Goal: Task Accomplishment & Management: Manage account settings

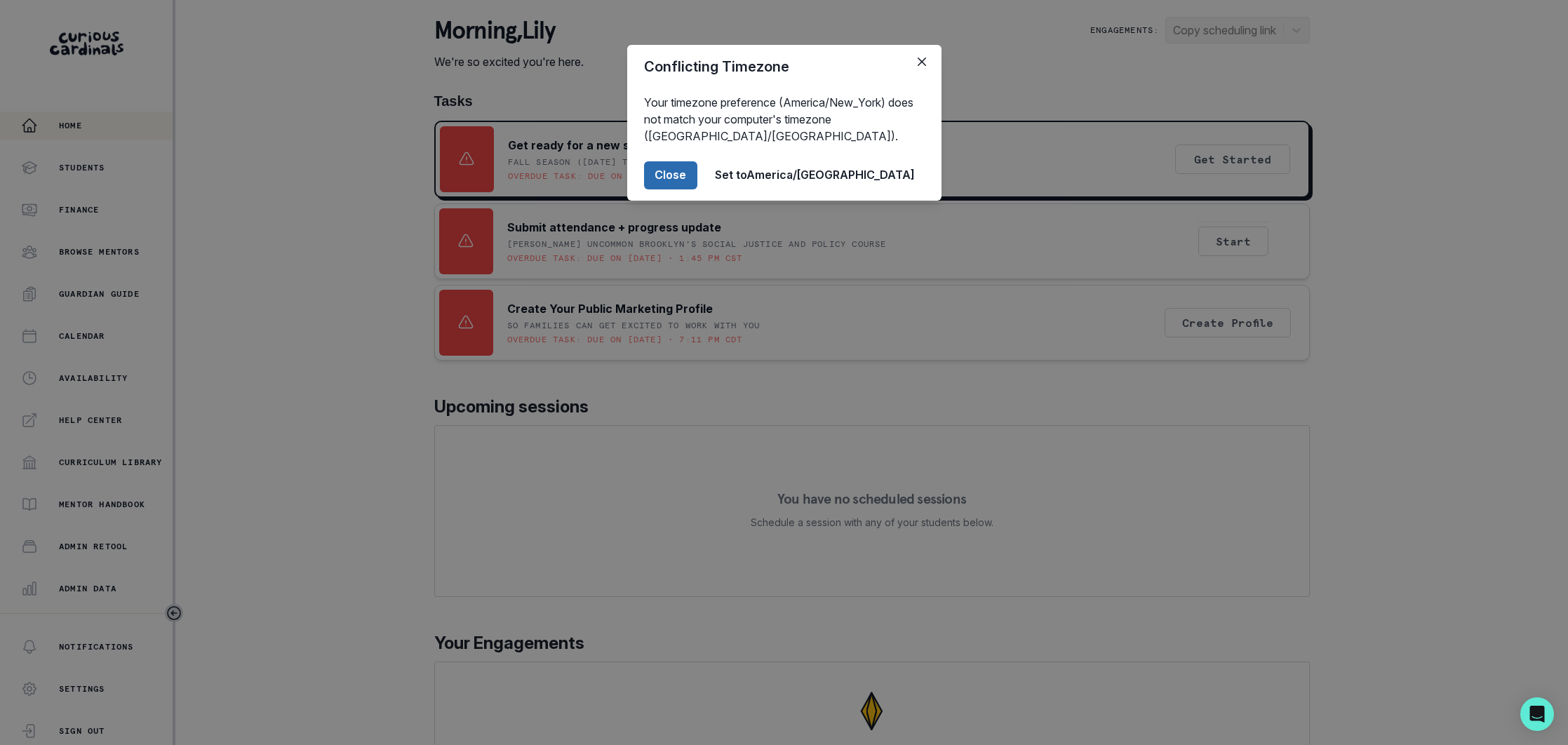
click at [697, 176] on button "Close" at bounding box center [671, 175] width 53 height 28
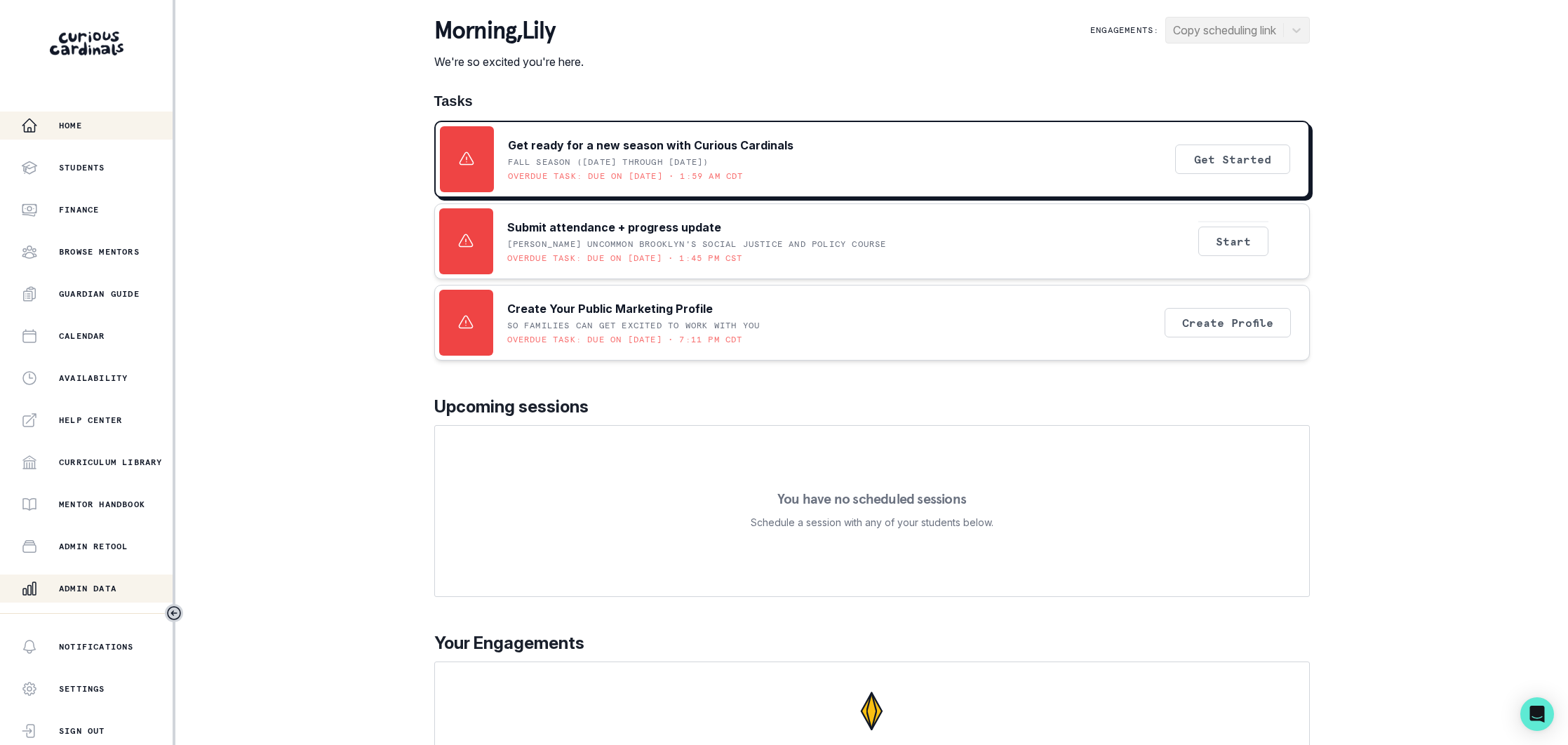
click at [89, 588] on p "Admin Data" at bounding box center [88, 588] width 58 height 12
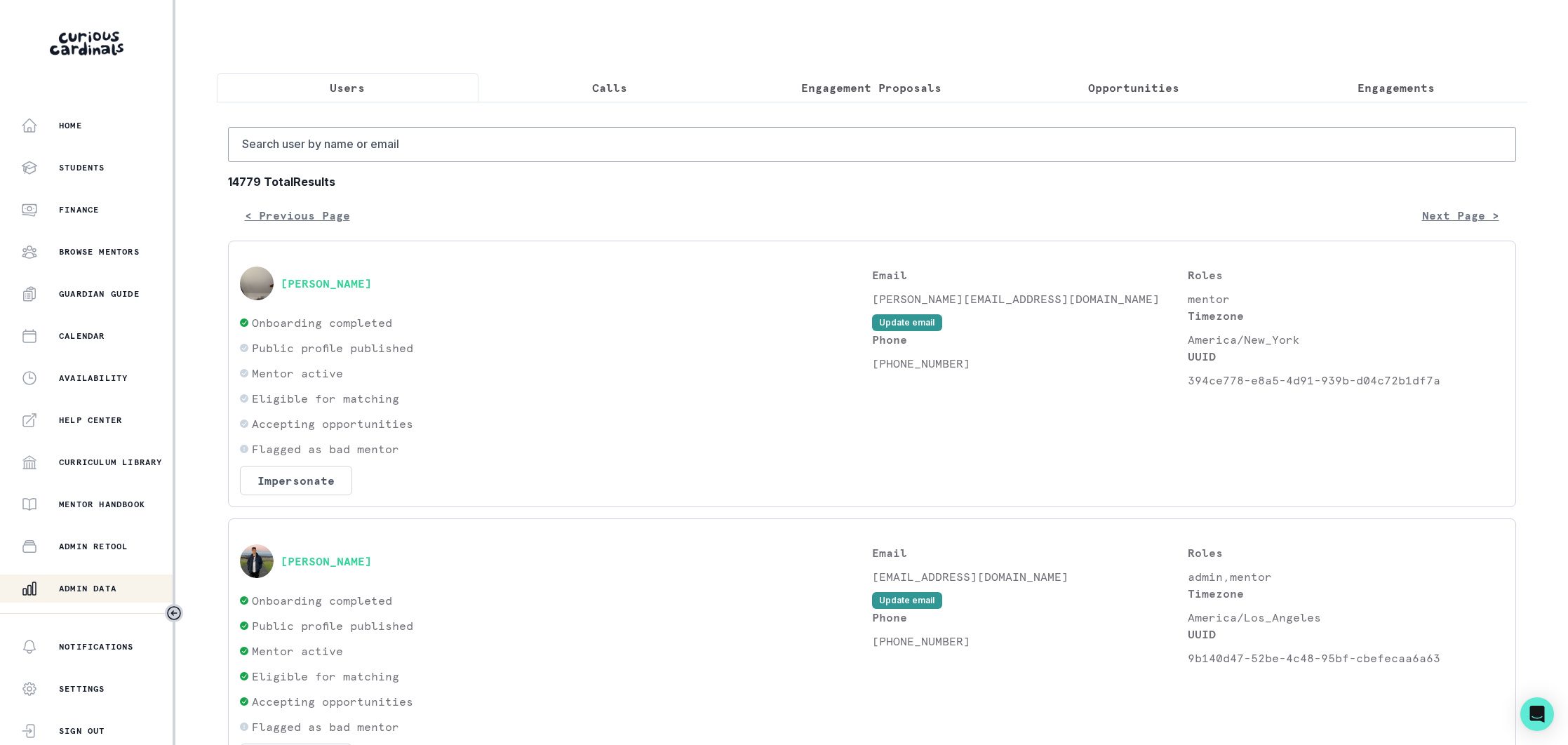
drag, startPoint x: 89, startPoint y: 588, endPoint x: 1386, endPoint y: 84, distance: 1391.5
click at [1386, 84] on p "Engagements" at bounding box center [1396, 87] width 77 height 17
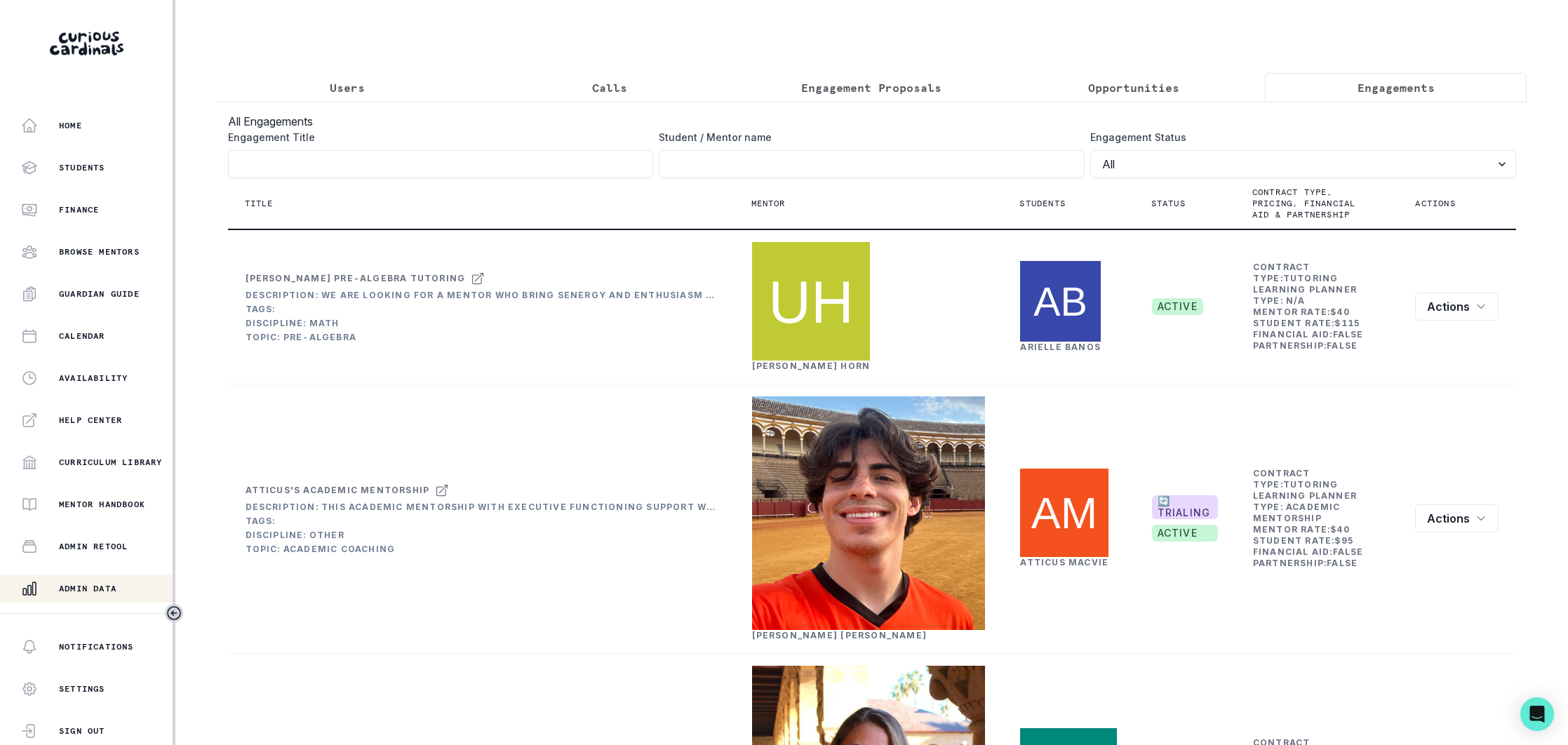
click at [787, 162] on input "Engagement Title" at bounding box center [871, 164] width 426 height 28
type input "[PERSON_NAME]"
click button "submit" at bounding box center [0, 0] width 0 height 0
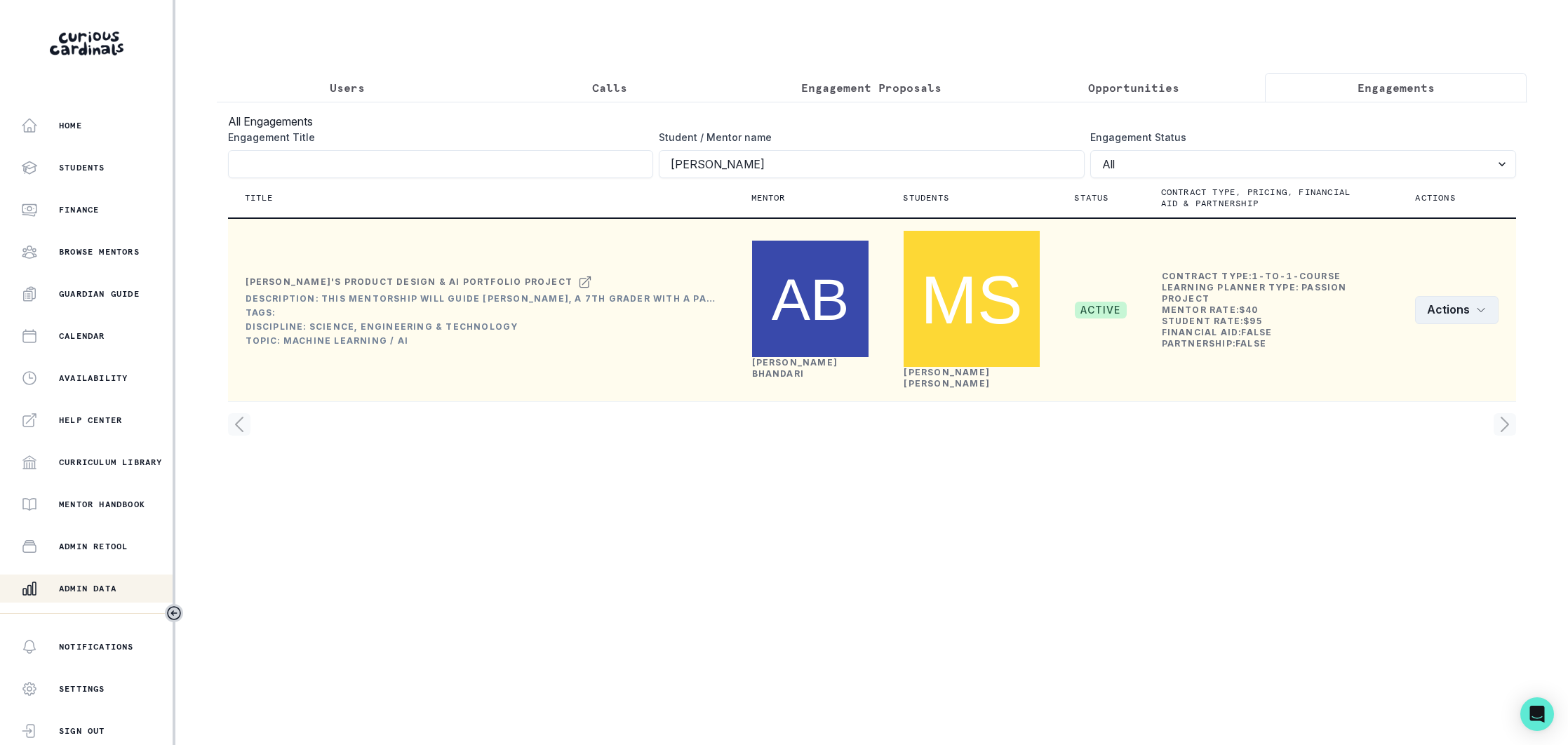
click at [1481, 304] on icon "row menu" at bounding box center [1481, 310] width 12 height 12
click at [1388, 324] on button "Edit" at bounding box center [1420, 322] width 156 height 22
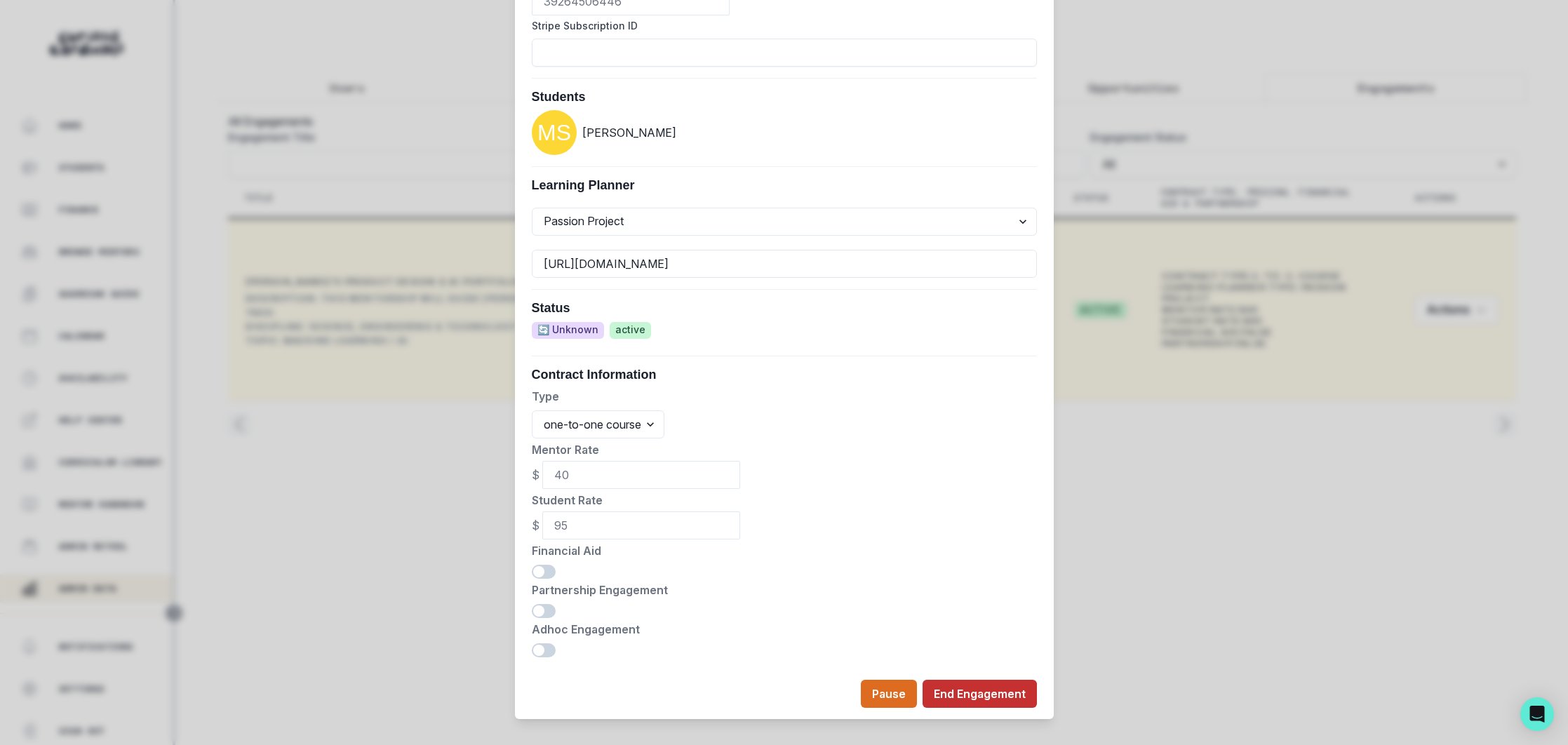
scroll to position [530, 0]
click at [986, 678] on button "End Engagement" at bounding box center [979, 692] width 115 height 28
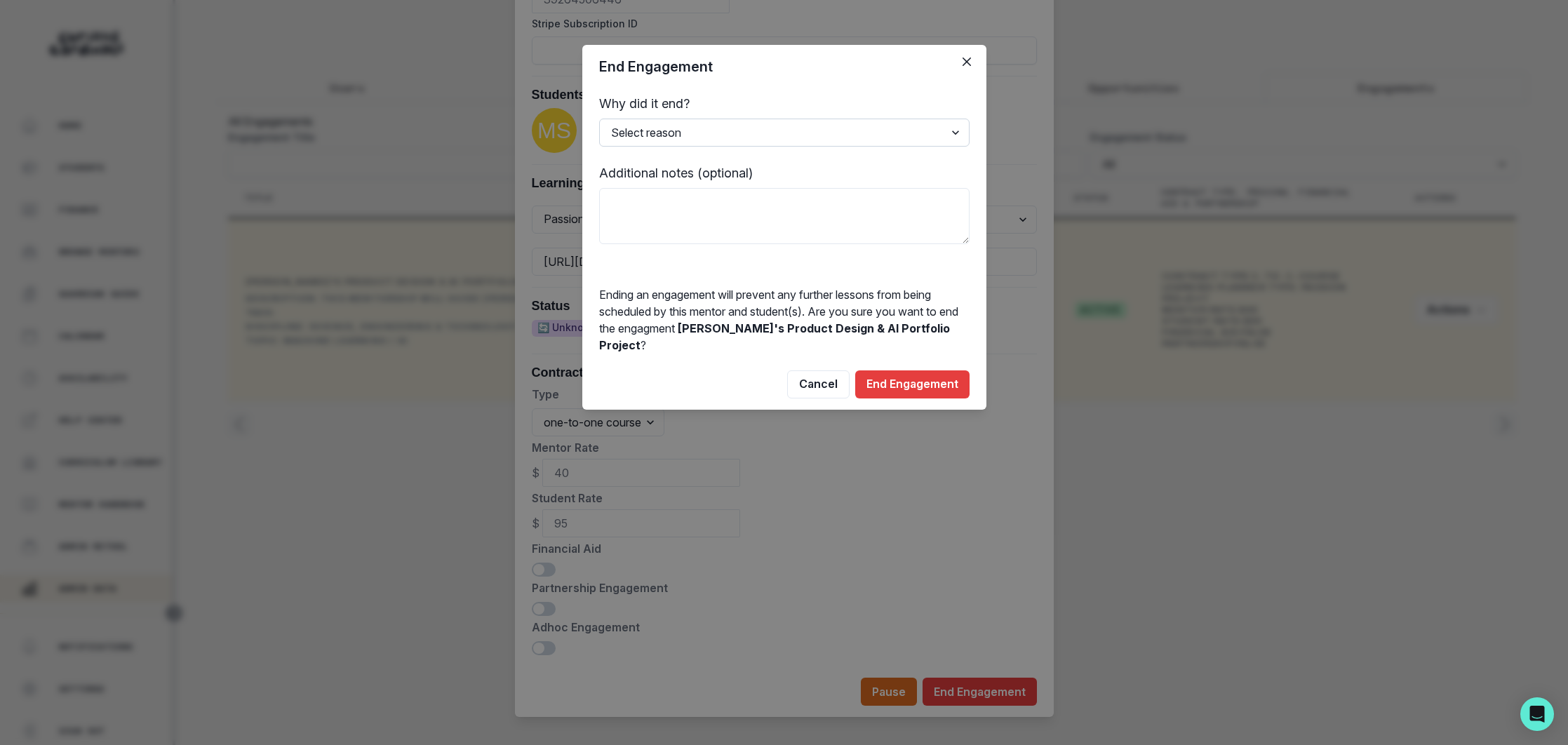
click at [762, 140] on select "Select reason Completed Ended by customer Ended by mentor Other (please add add…" at bounding box center [785, 132] width 371 height 28
select select "Ended by mentor"
click at [915, 371] on button "End Engagement" at bounding box center [912, 384] width 115 height 28
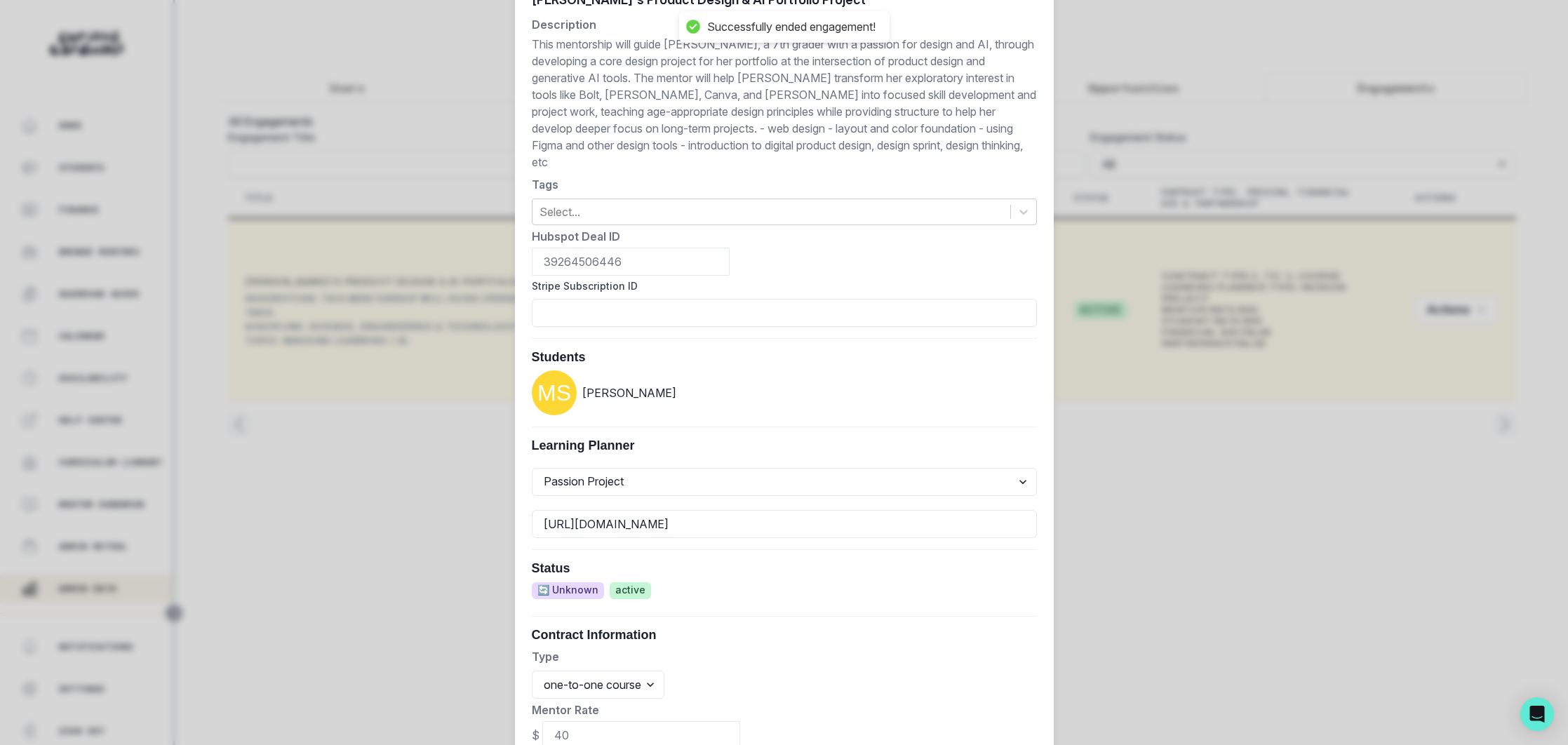
scroll to position [0, 0]
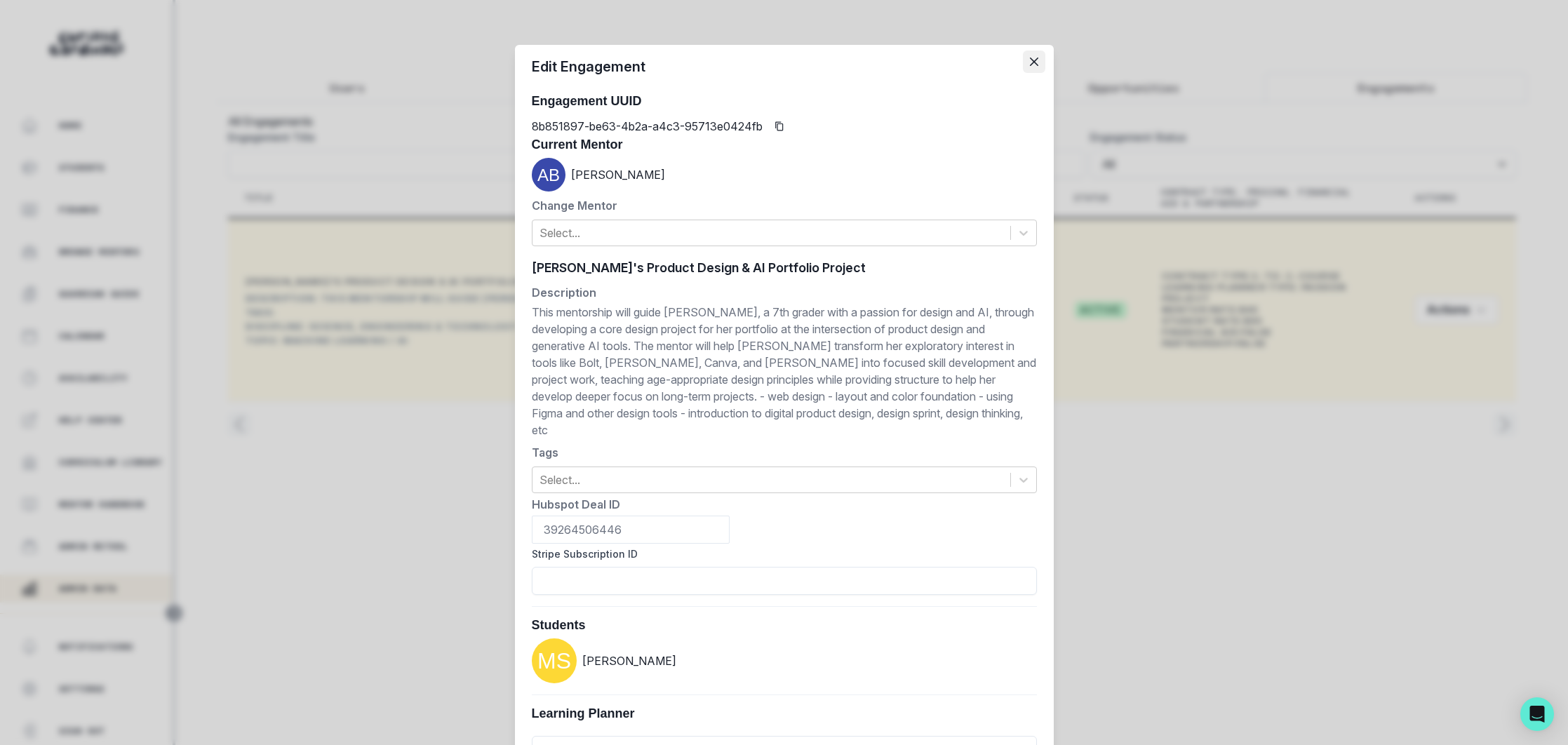
click at [1029, 59] on button "Close" at bounding box center [1034, 61] width 22 height 22
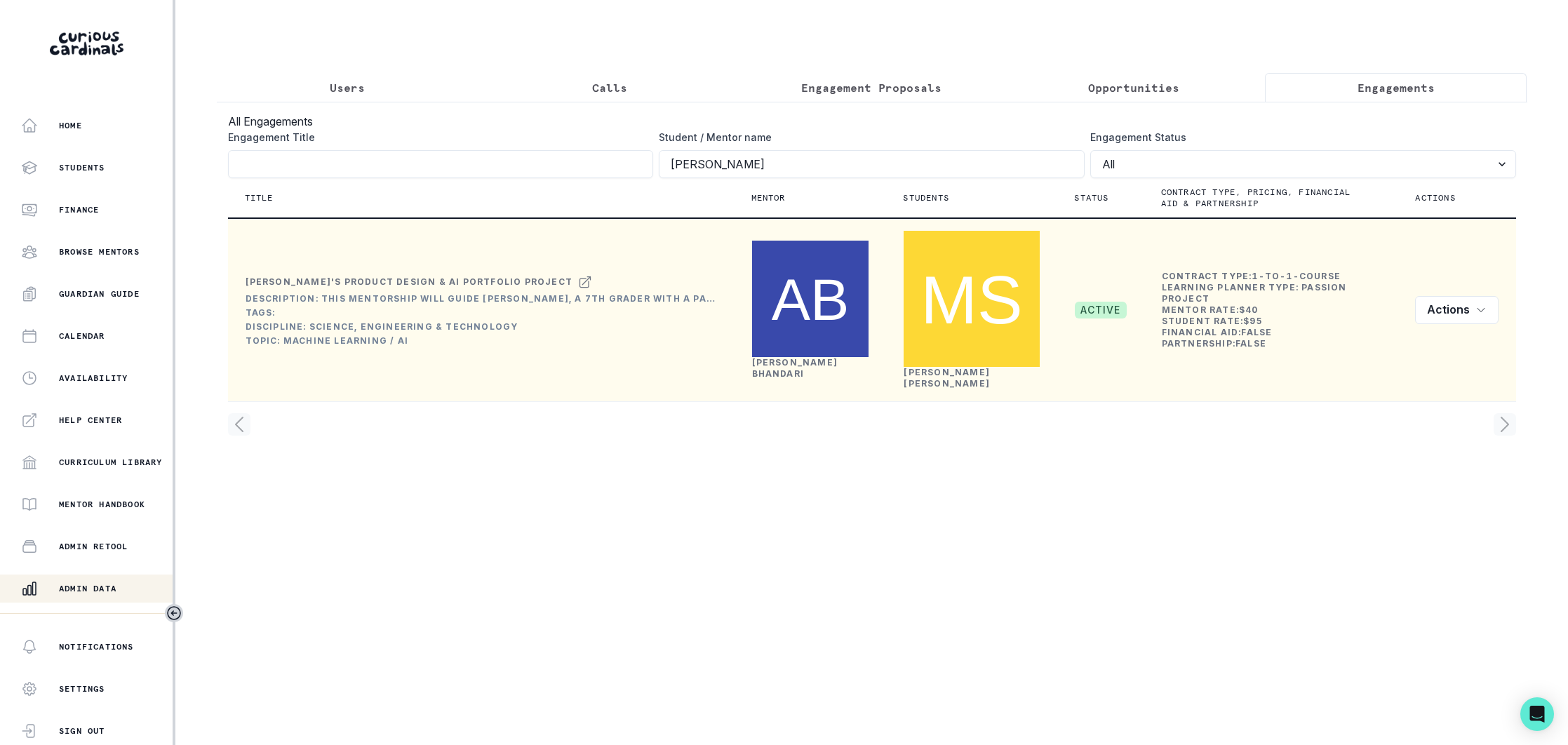
click at [337, 89] on p "Users" at bounding box center [347, 87] width 35 height 17
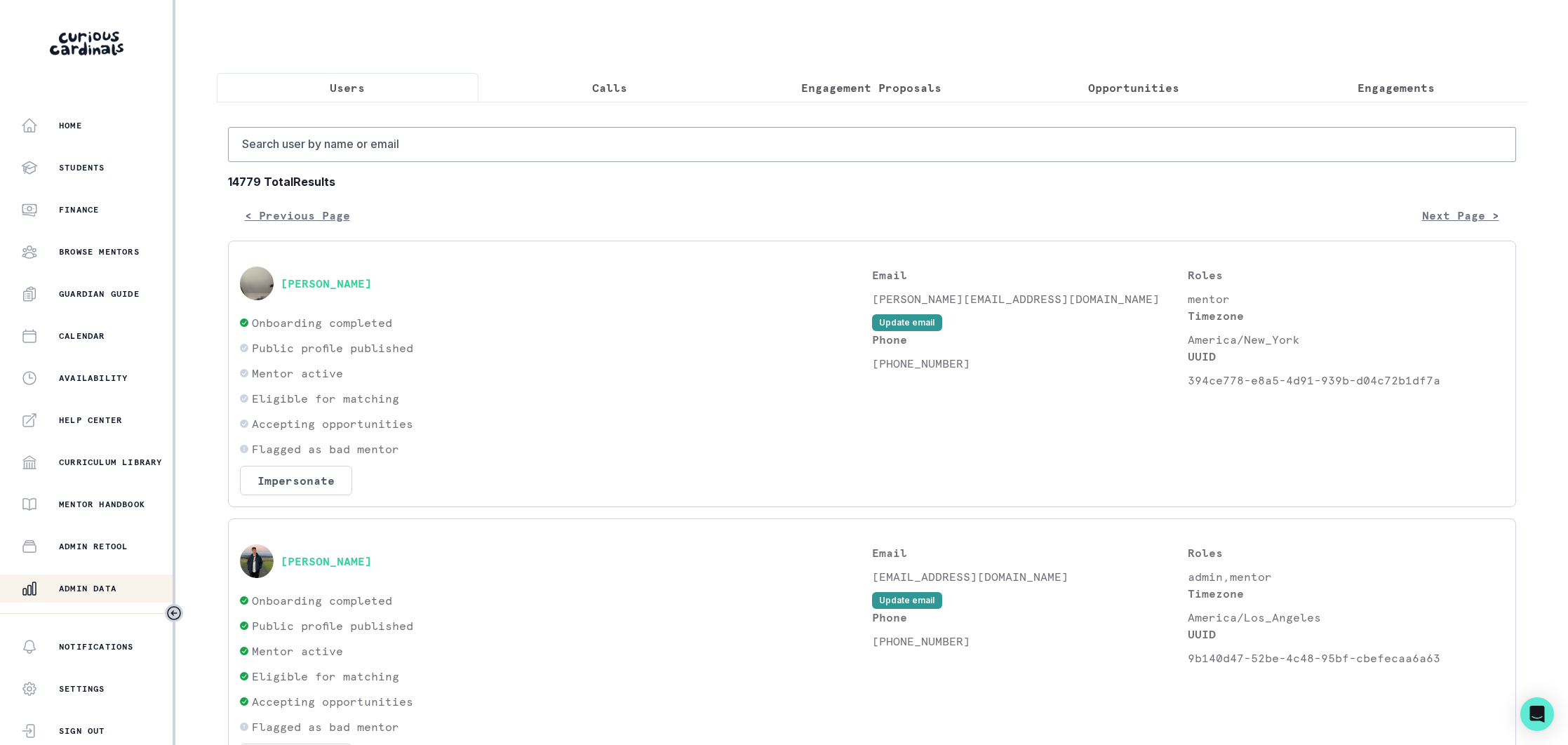
click at [1393, 81] on p "Engagements" at bounding box center [1396, 87] width 77 height 17
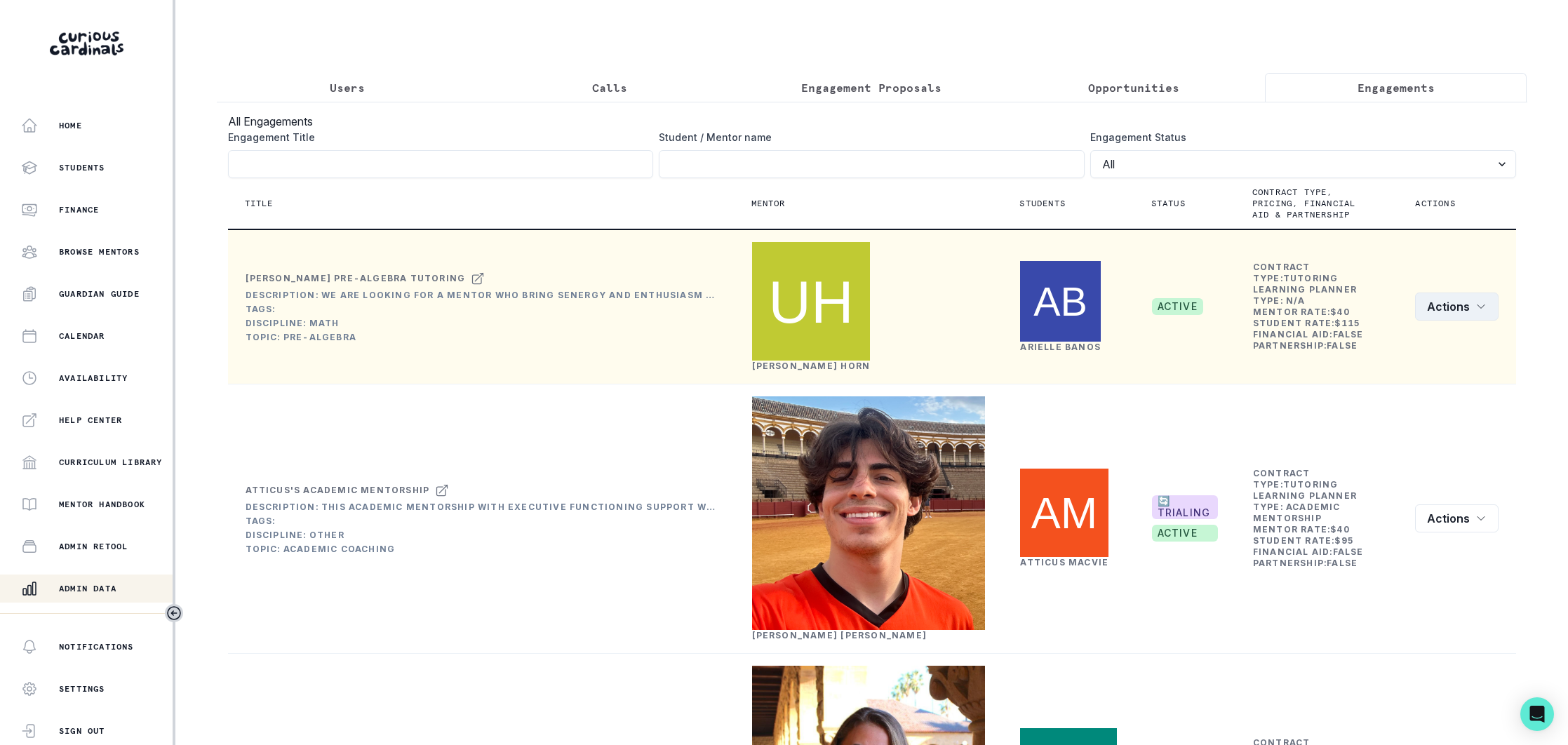
click at [1482, 301] on icon "row menu" at bounding box center [1481, 307] width 12 height 12
click at [1387, 332] on button "Edit" at bounding box center [1420, 335] width 156 height 22
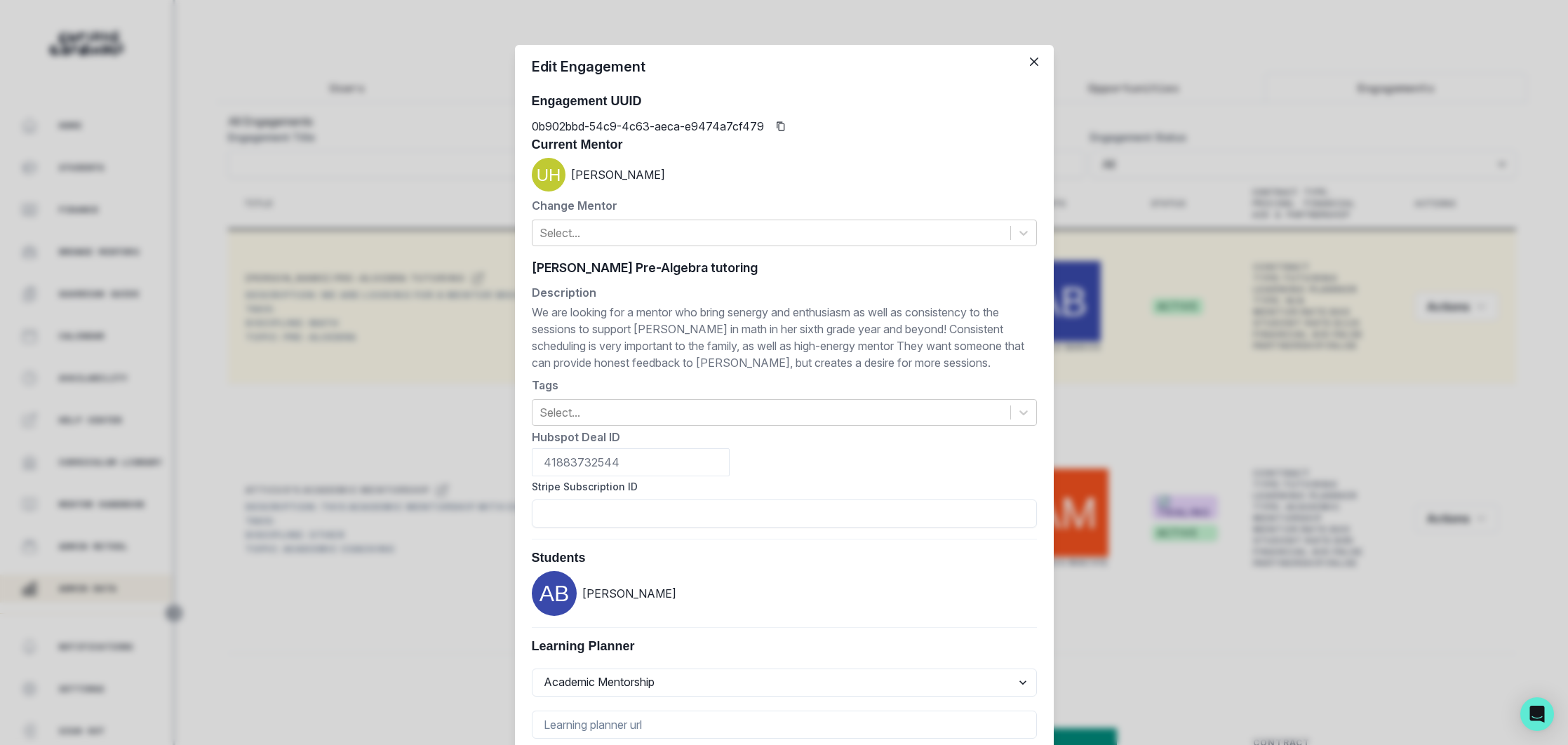
click at [653, 268] on div "[PERSON_NAME] Pre-Algebra tutoring [PERSON_NAME] Pre-Algebra tutoring" at bounding box center [784, 268] width 505 height 21
paste input "Math Academic Mentorship"
type input "[PERSON_NAME]' Math Academic Mentorship"
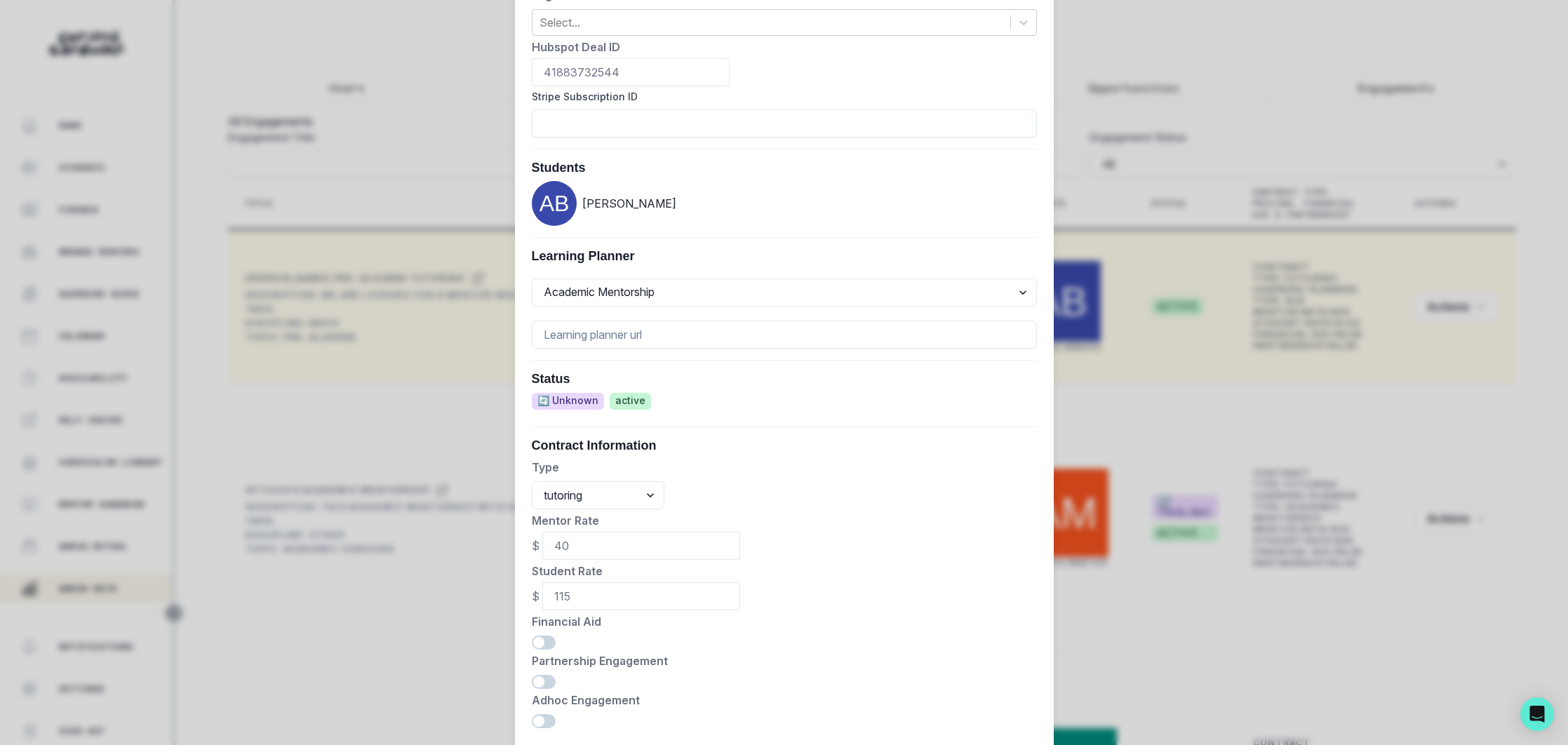
scroll to position [480, 0]
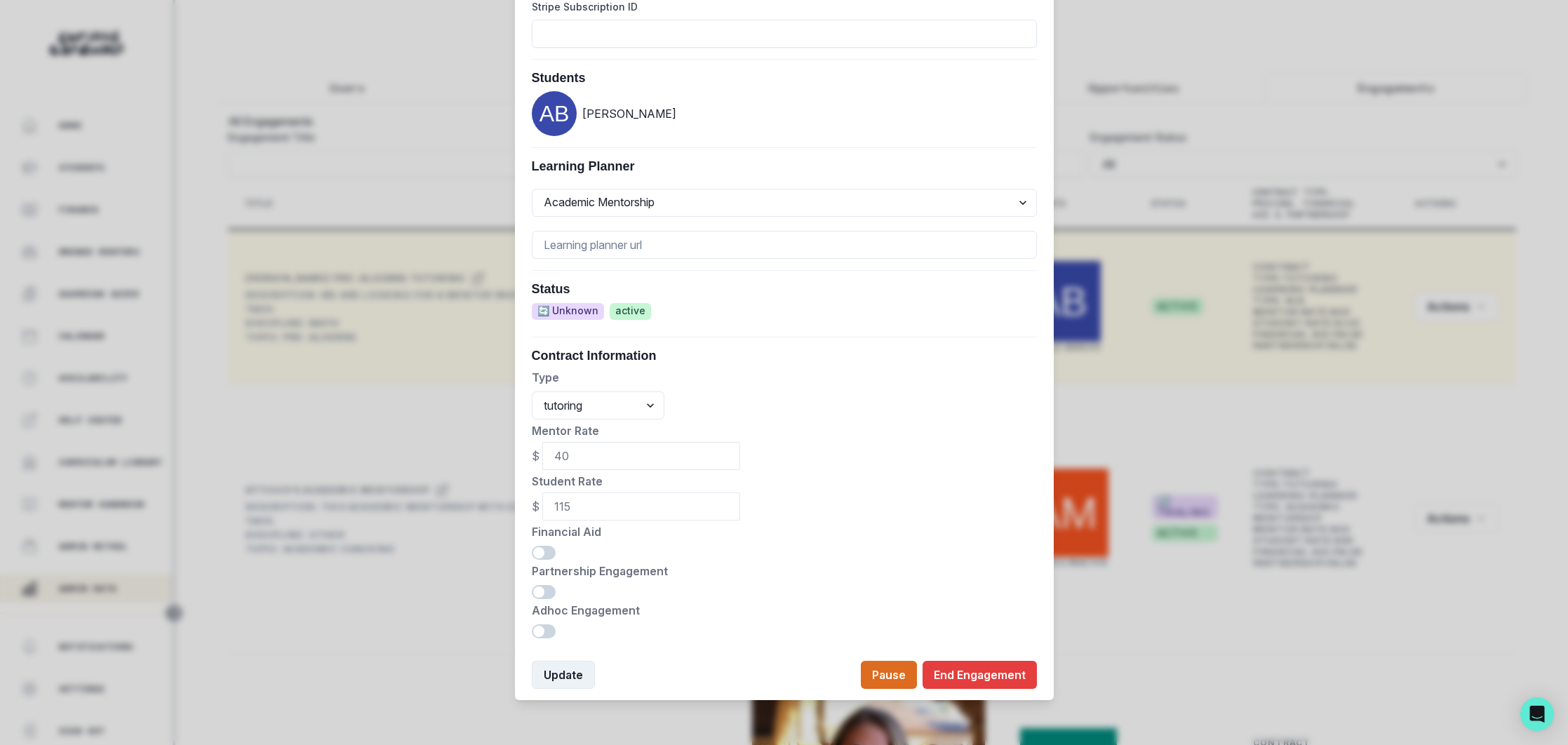
click at [560, 676] on button "Update" at bounding box center [563, 674] width 63 height 28
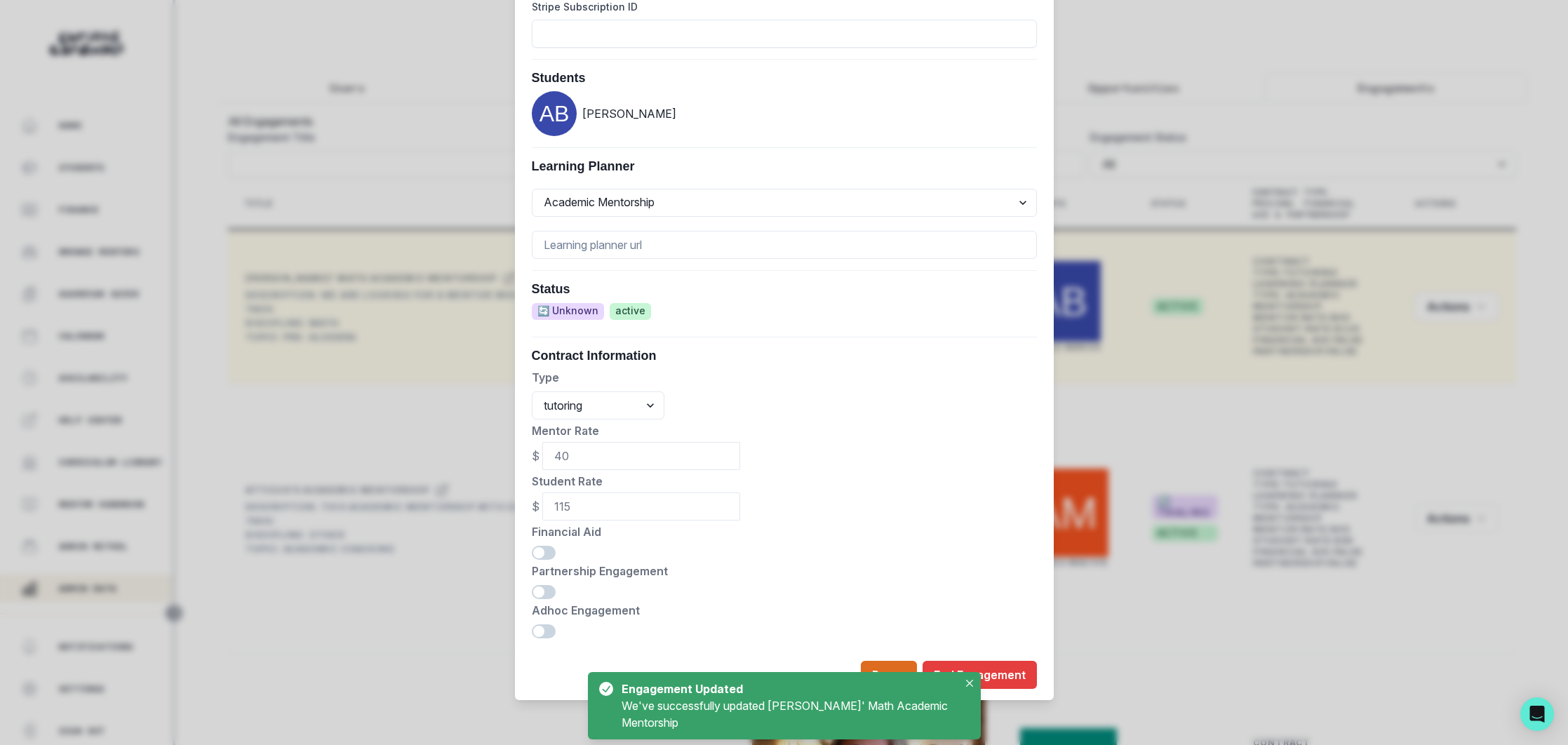
click at [369, 102] on div "Edit Engagement Engagement UUID 0b902bbd-54c9-4c63-aeca-e9474a7cf479 Current Me…" at bounding box center [784, 372] width 1568 height 745
